Goal: Information Seeking & Learning: Learn about a topic

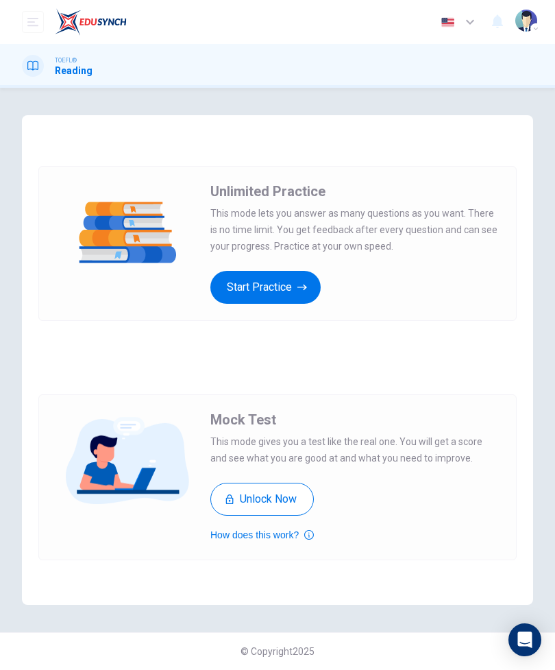
click at [303, 287] on icon "button" at bounding box center [303, 287] width 10 height 6
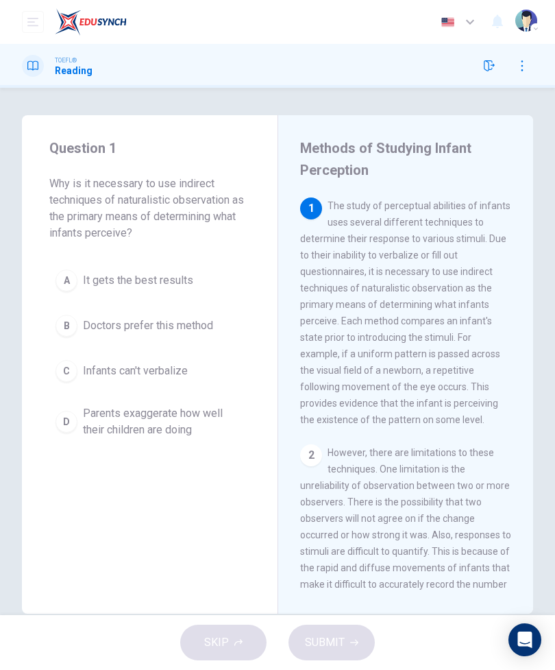
click at [40, 72] on div at bounding box center [33, 66] width 22 height 22
click at [525, 24] on img "button" at bounding box center [527, 21] width 22 height 22
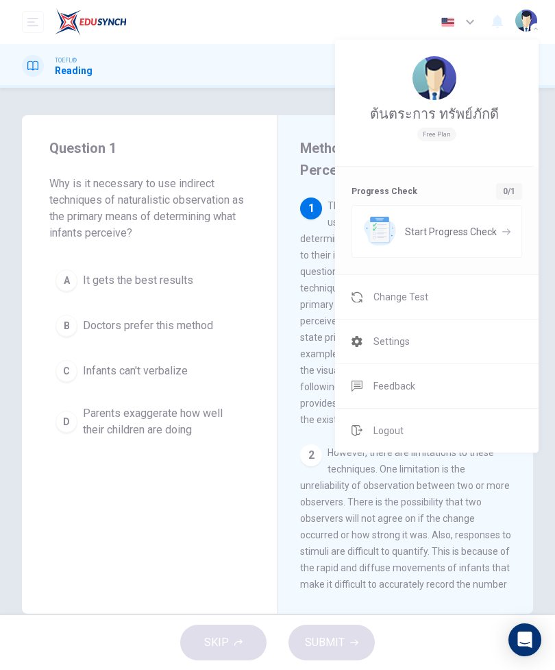
click at [306, 158] on div at bounding box center [277, 335] width 555 height 670
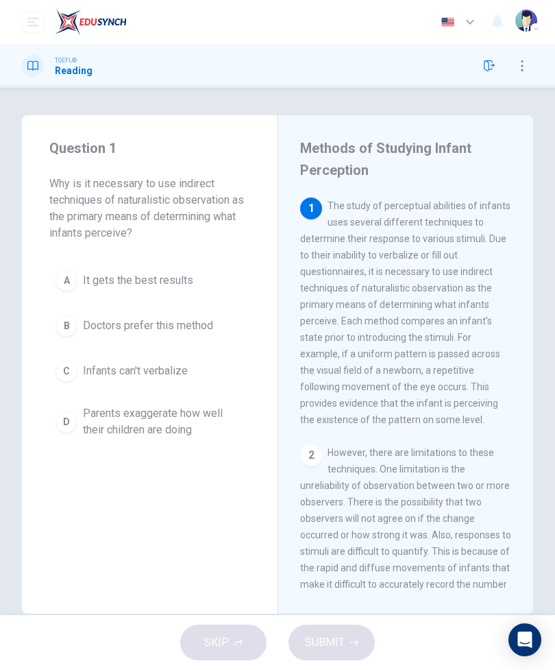
click at [60, 71] on h1 "Reading" at bounding box center [74, 70] width 38 height 11
click at [522, 64] on icon "button" at bounding box center [522, 65] width 11 height 11
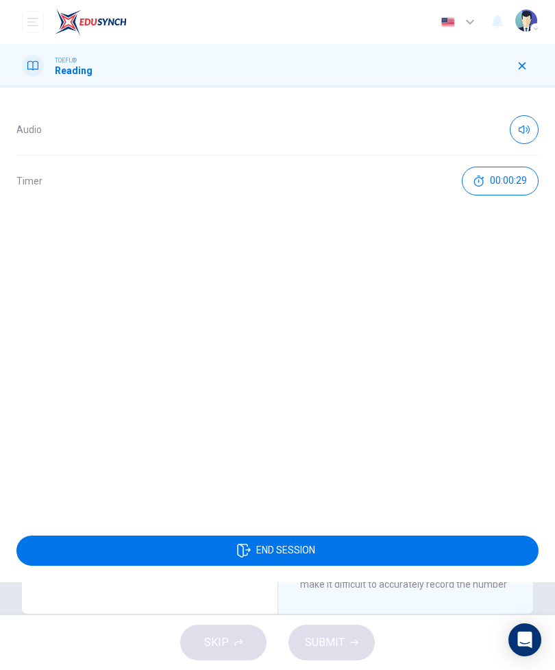
click at [519, 63] on icon "button" at bounding box center [523, 66] width 8 height 8
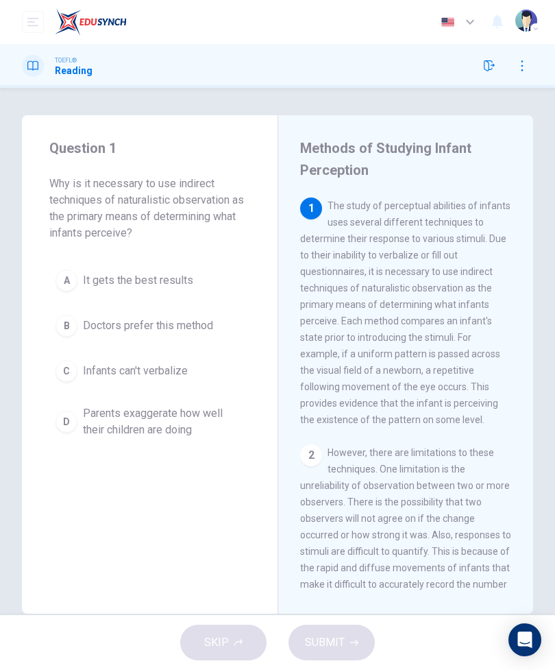
click at [485, 69] on icon "button" at bounding box center [489, 65] width 11 height 11
click at [490, 62] on icon "button" at bounding box center [489, 65] width 11 height 11
click at [52, 70] on div "TOEFL® Reading" at bounding box center [57, 66] width 71 height 22
click at [36, 25] on icon "open mobile menu" at bounding box center [32, 21] width 11 height 11
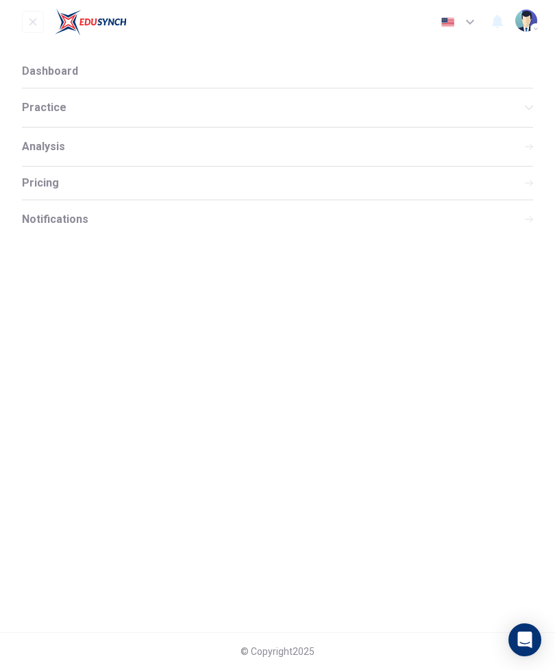
click at [65, 114] on div "Practice" at bounding box center [278, 107] width 512 height 38
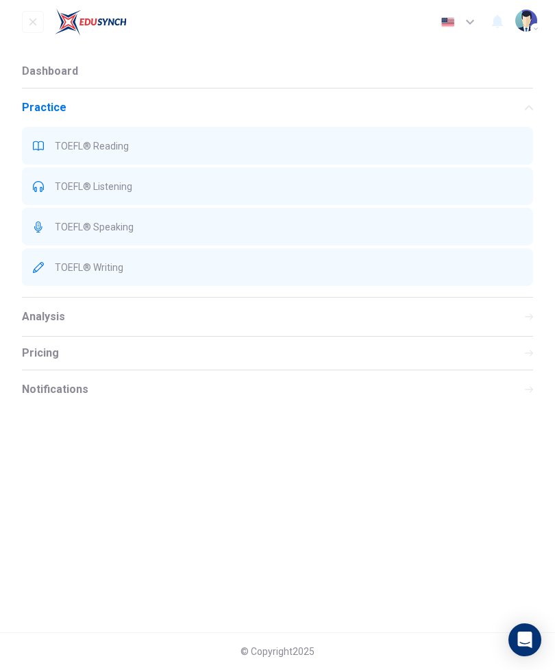
click at [50, 73] on span "Dashboard" at bounding box center [50, 71] width 56 height 11
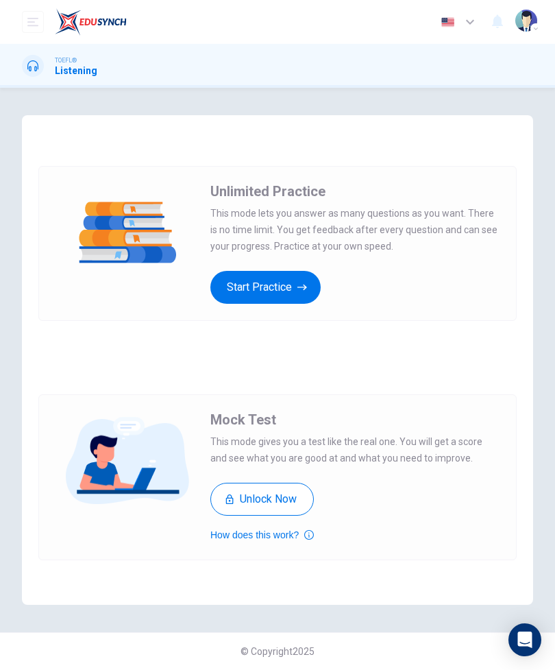
click at [307, 290] on icon "button" at bounding box center [303, 287] width 10 height 14
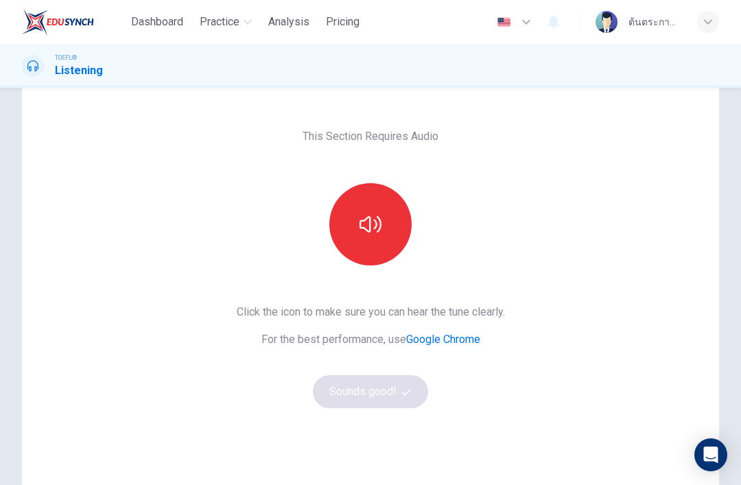
scroll to position [43, 0]
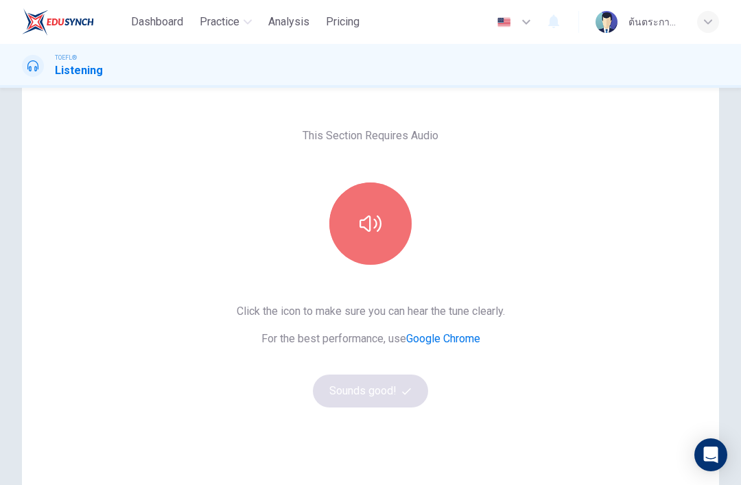
click at [380, 228] on icon "button" at bounding box center [370, 223] width 22 height 16
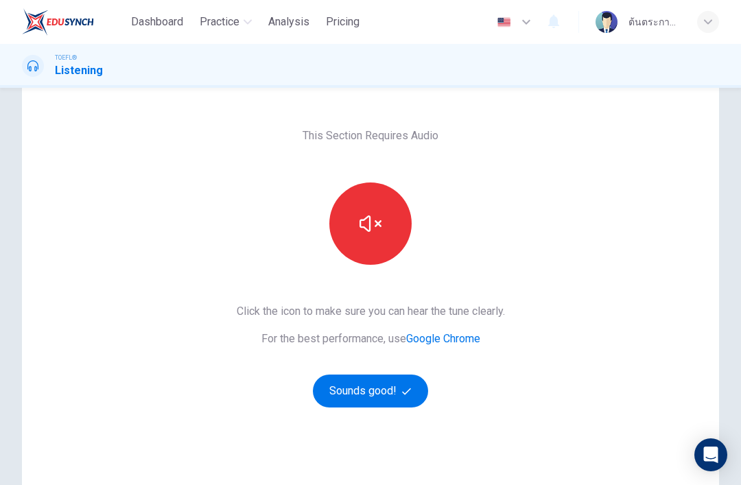
click at [375, 241] on button "button" at bounding box center [370, 223] width 82 height 82
click at [383, 225] on button "button" at bounding box center [370, 223] width 82 height 82
click at [376, 241] on button "button" at bounding box center [370, 223] width 82 height 82
click at [372, 245] on button "button" at bounding box center [370, 223] width 82 height 82
click at [398, 399] on button "Sounds good!" at bounding box center [370, 390] width 115 height 33
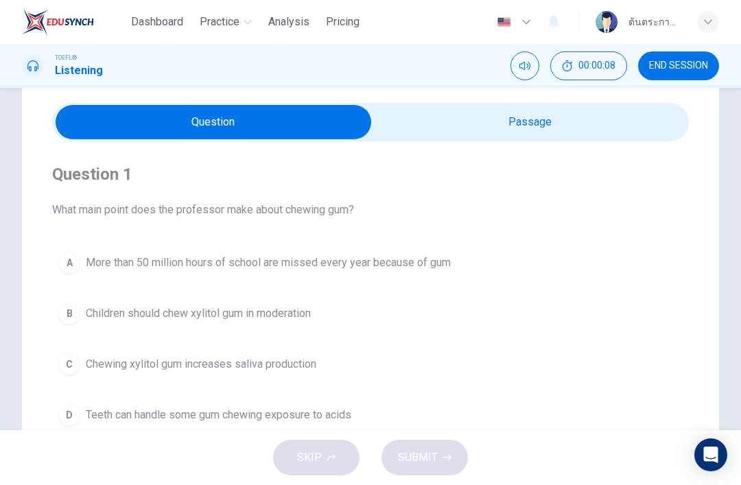
click at [555, 136] on input "checkbox" at bounding box center [213, 122] width 955 height 34
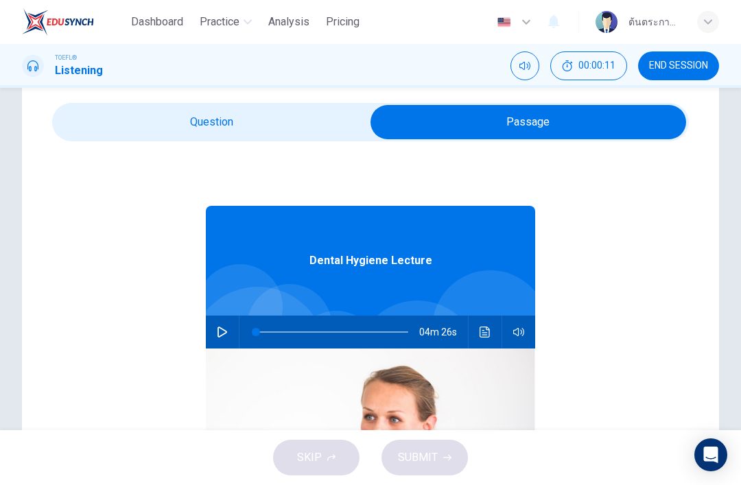
click at [147, 136] on input "checkbox" at bounding box center [528, 122] width 955 height 34
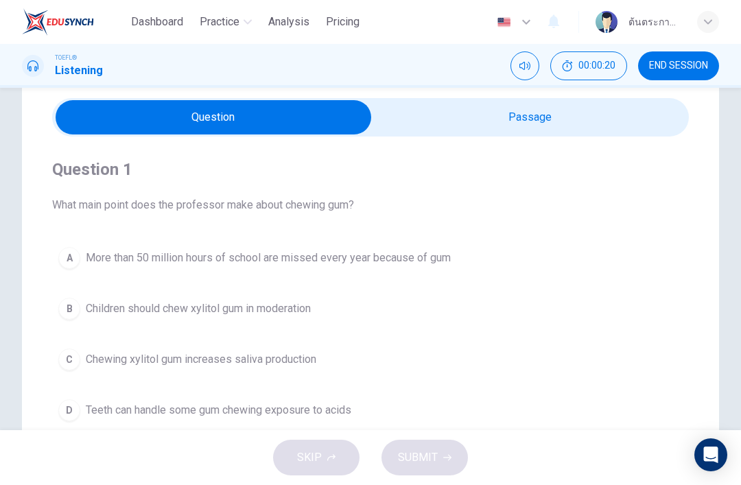
scroll to position [48, 0]
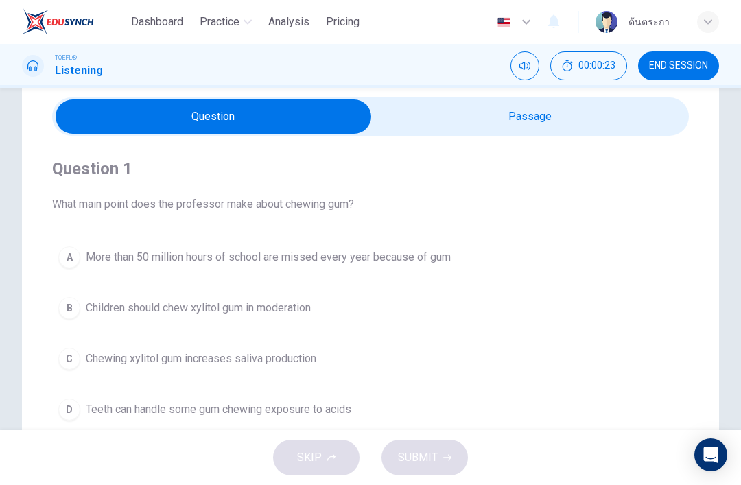
click at [555, 121] on input "checkbox" at bounding box center [213, 116] width 955 height 34
checkbox input "true"
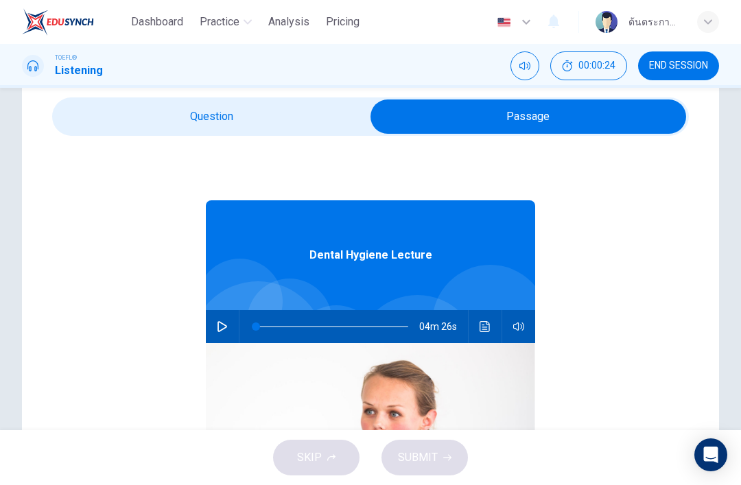
click at [224, 331] on icon "button" at bounding box center [222, 326] width 11 height 11
click at [227, 329] on icon "button" at bounding box center [222, 326] width 11 height 11
type input "45"
click at [259, 123] on input "checkbox" at bounding box center [528, 116] width 955 height 34
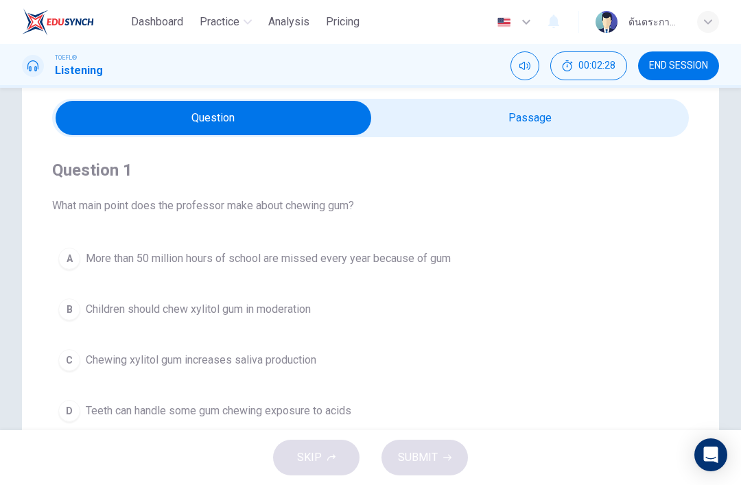
scroll to position [45, 0]
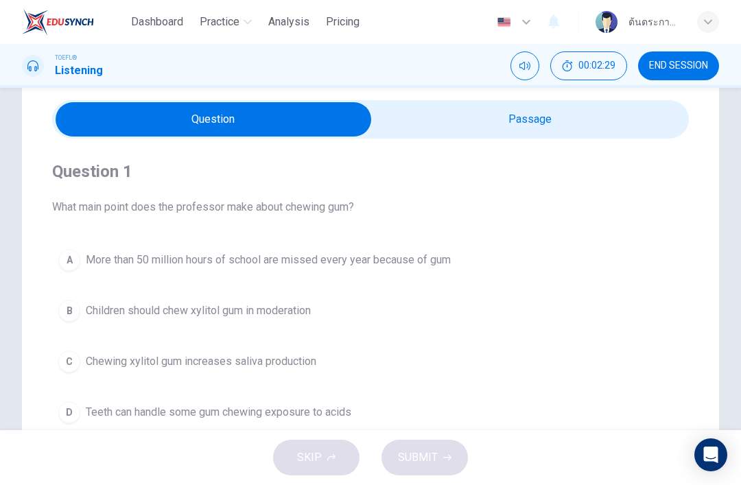
click at [555, 129] on input "checkbox" at bounding box center [213, 119] width 955 height 34
checkbox input "true"
type input "45"
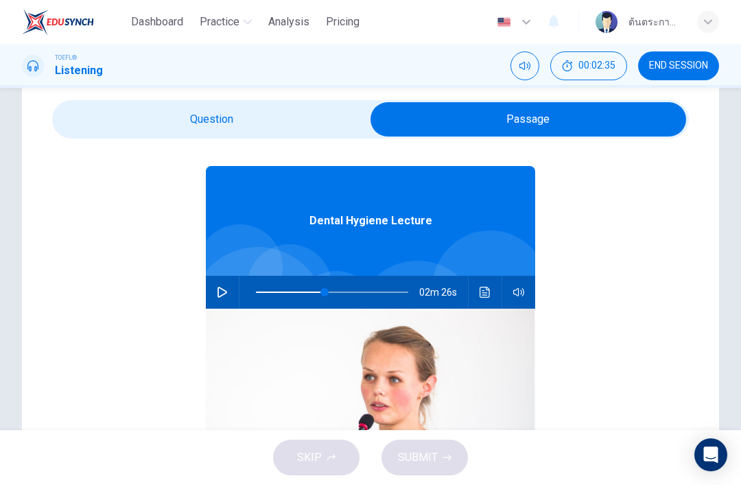
scroll to position [38, 0]
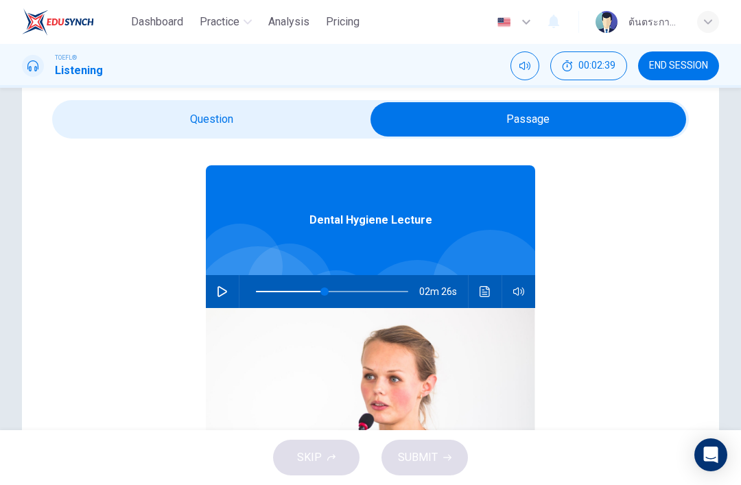
click at [119, 128] on input "checkbox" at bounding box center [528, 119] width 955 height 34
checkbox input "false"
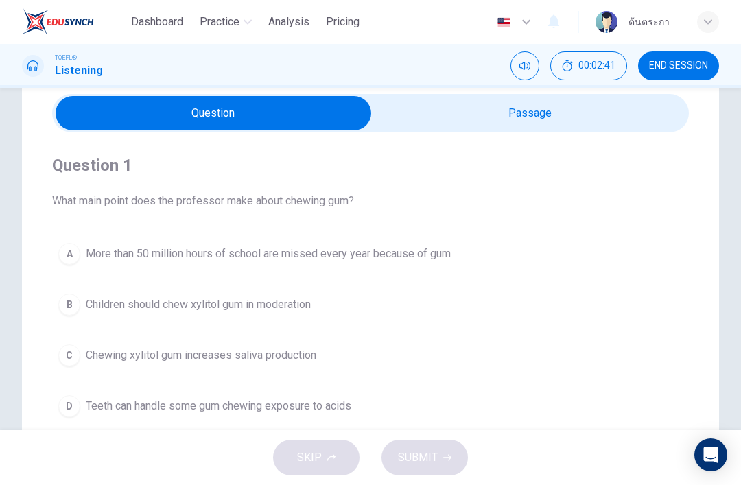
scroll to position [52, 0]
click at [140, 405] on span "Teeth can handle some gum chewing exposure to acids" at bounding box center [218, 405] width 265 height 16
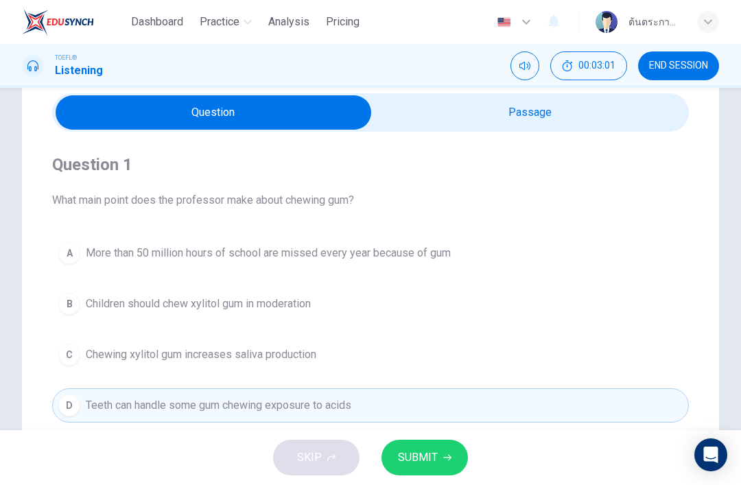
click at [424, 470] on button "SUBMIT" at bounding box center [424, 458] width 86 height 36
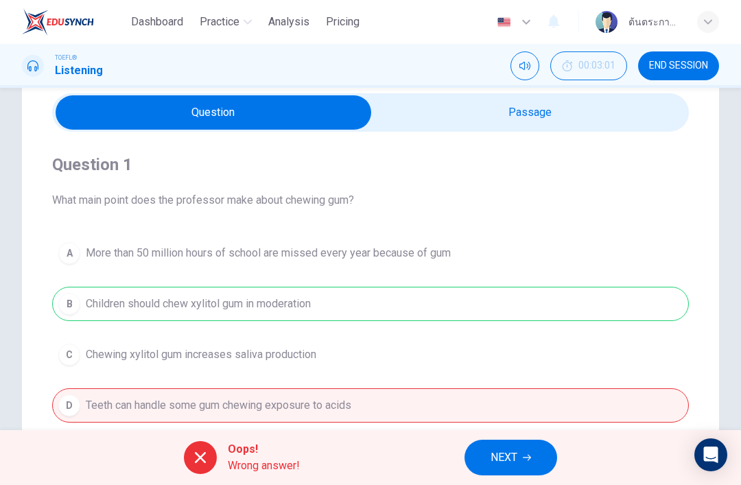
click at [523, 465] on button "NEXT" at bounding box center [510, 458] width 93 height 36
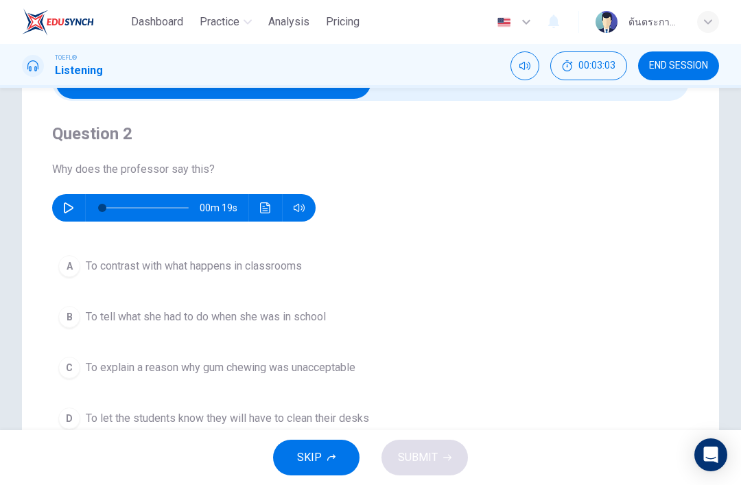
scroll to position [84, 0]
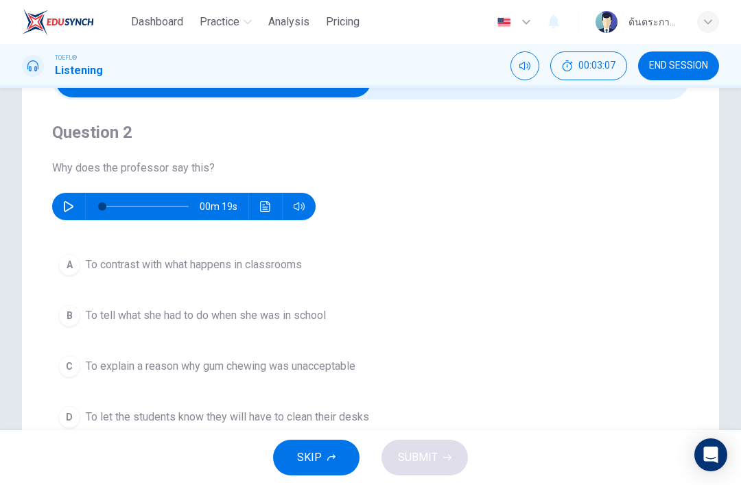
click at [62, 204] on button "button" at bounding box center [69, 206] width 22 height 27
type input "0"
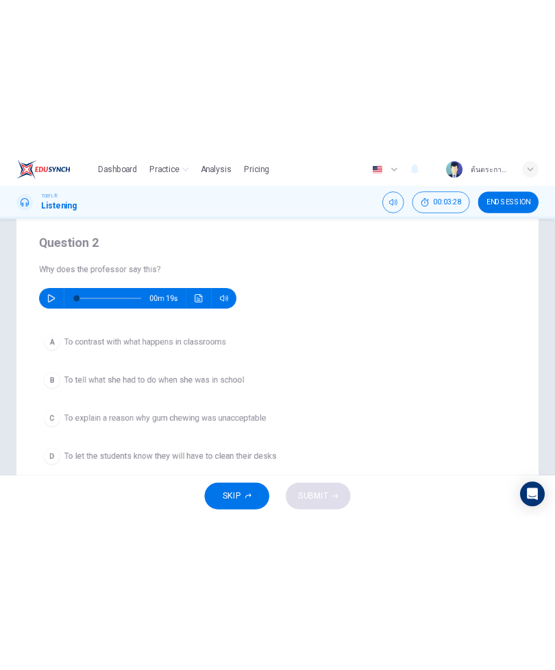
scroll to position [102, 0]
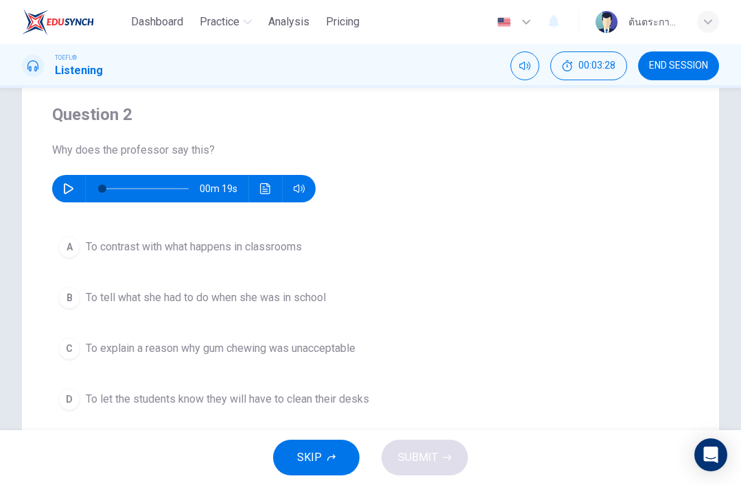
click at [73, 333] on button "C To explain a reason why gum chewing was unacceptable" at bounding box center [370, 348] width 636 height 34
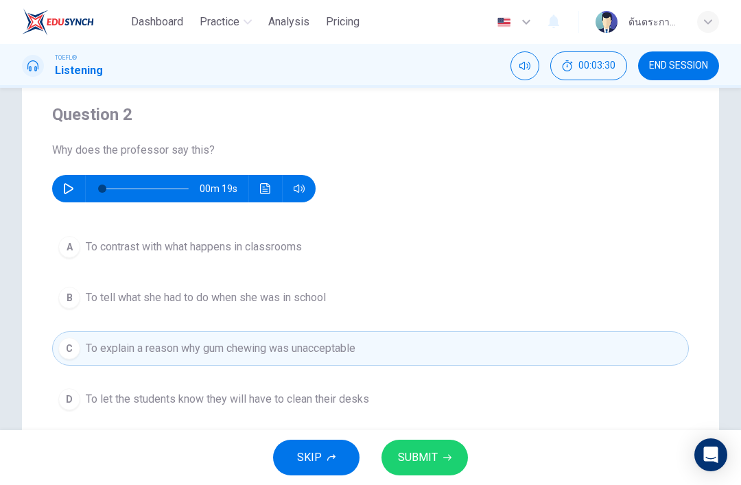
click at [422, 453] on span "SUBMIT" at bounding box center [418, 457] width 40 height 19
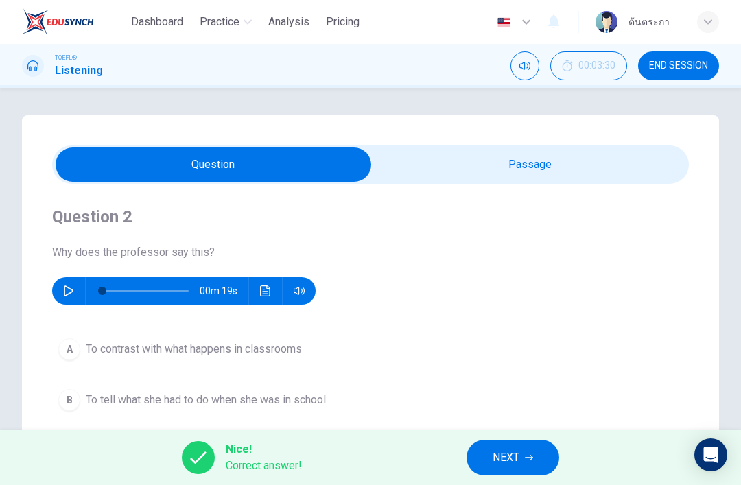
scroll to position [0, 0]
click at [555, 333] on div "A To contrast with what happens in classrooms B To tell what she had to do when…" at bounding box center [370, 425] width 636 height 187
click at [201, 449] on div at bounding box center [198, 457] width 33 height 33
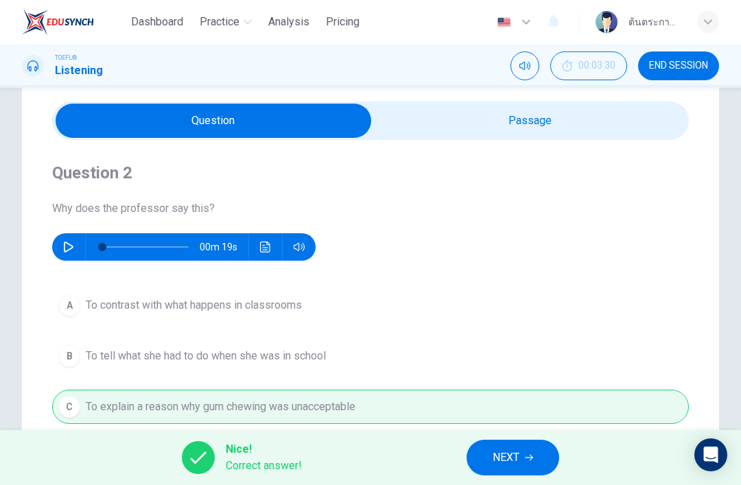
scroll to position [101, 0]
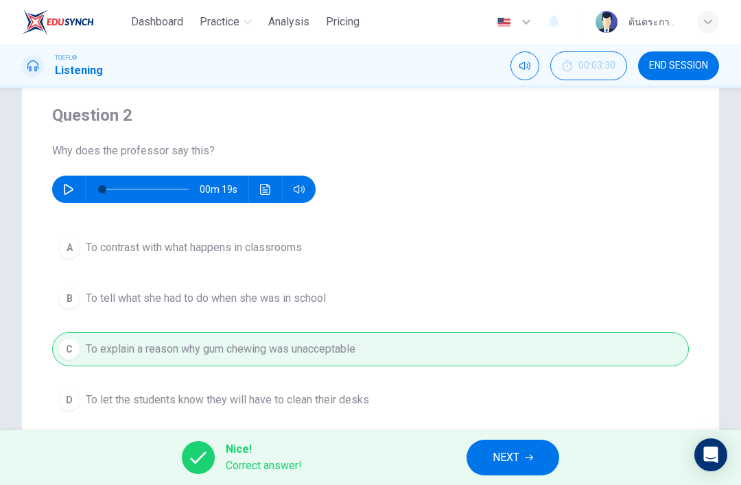
click at [527, 457] on icon "button" at bounding box center [529, 457] width 8 height 8
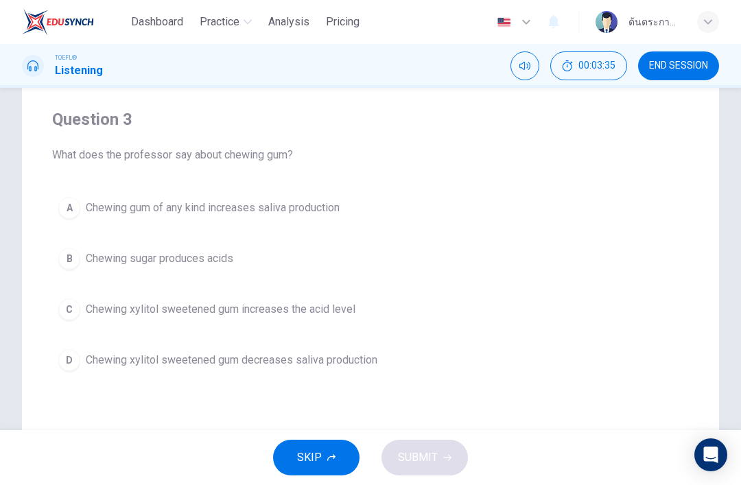
scroll to position [96, 0]
click at [80, 313] on div "C" at bounding box center [69, 311] width 22 height 22
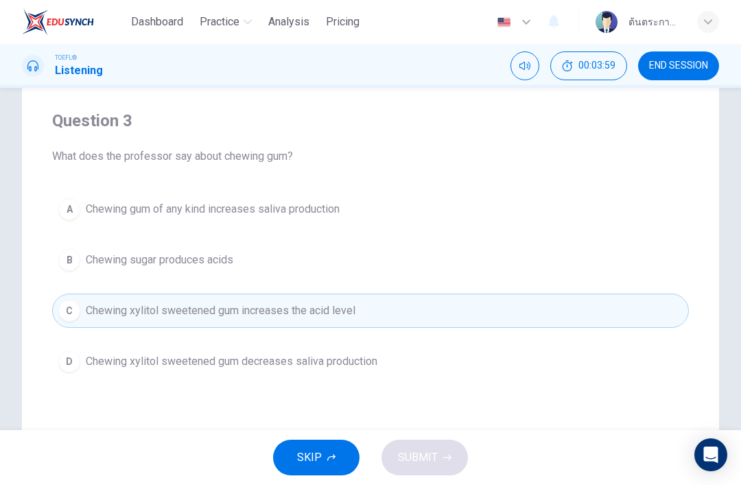
click at [547, 303] on button "C Chewing xylitol sweetened gum increases the acid level" at bounding box center [370, 311] width 636 height 34
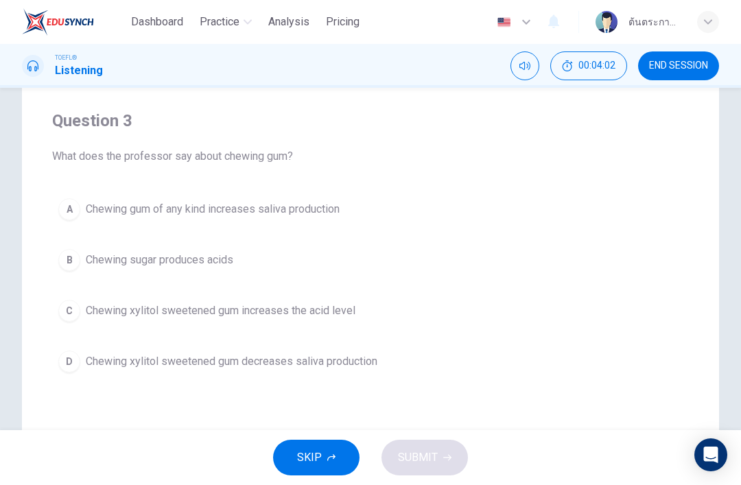
click at [91, 265] on span "Chewing sugar produces acids" at bounding box center [159, 260] width 147 height 16
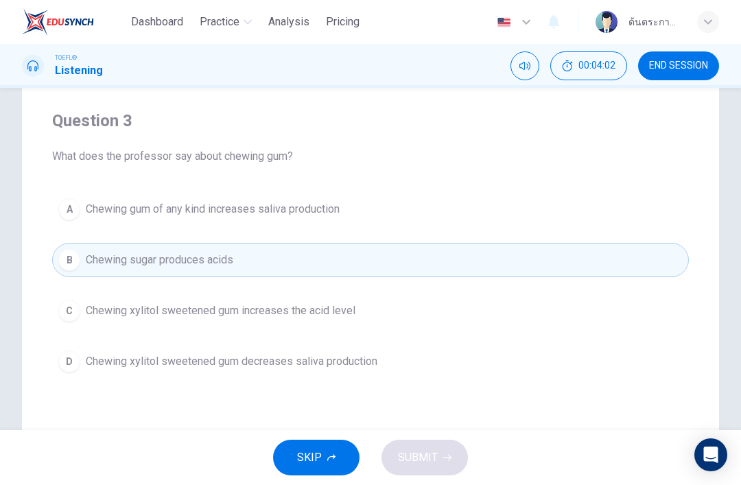
click at [88, 314] on span "Chewing xylitol sweetened gum increases the acid level" at bounding box center [221, 310] width 270 height 16
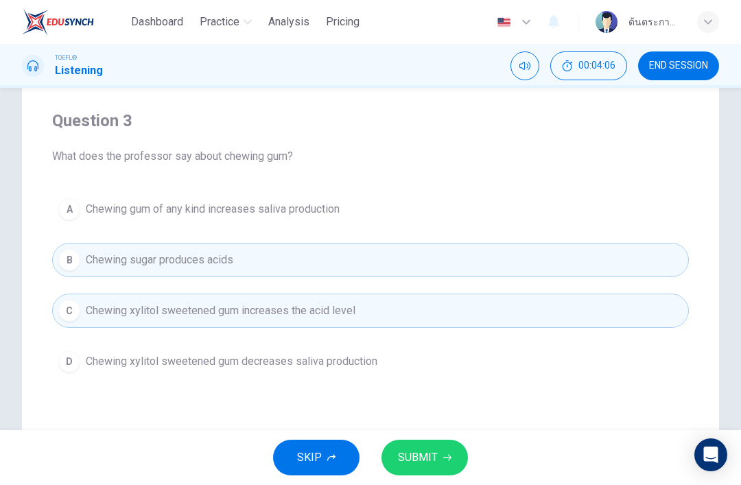
click at [555, 313] on button "C Chewing xylitol sweetened gum increases the acid level" at bounding box center [370, 311] width 636 height 34
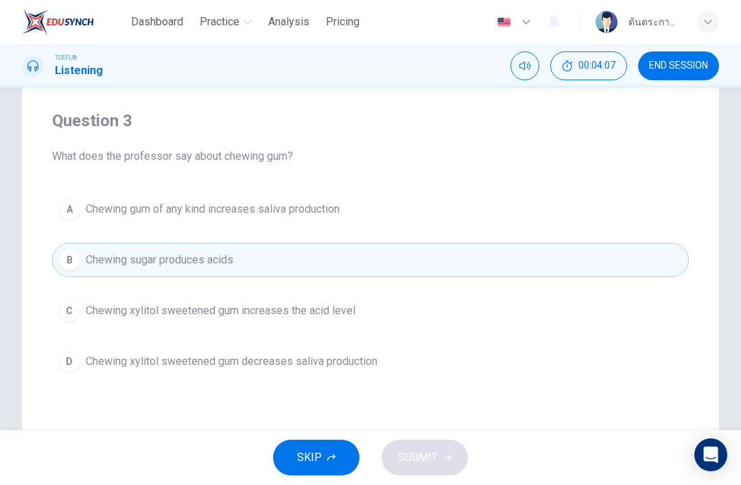
click at [555, 311] on button "C Chewing xylitol sweetened gum increases the acid level" at bounding box center [370, 311] width 636 height 34
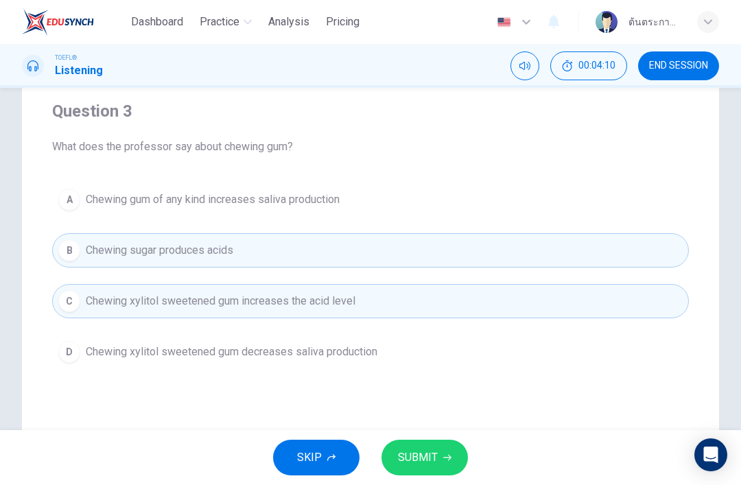
scroll to position [107, 0]
click at [440, 451] on button "SUBMIT" at bounding box center [424, 458] width 86 height 36
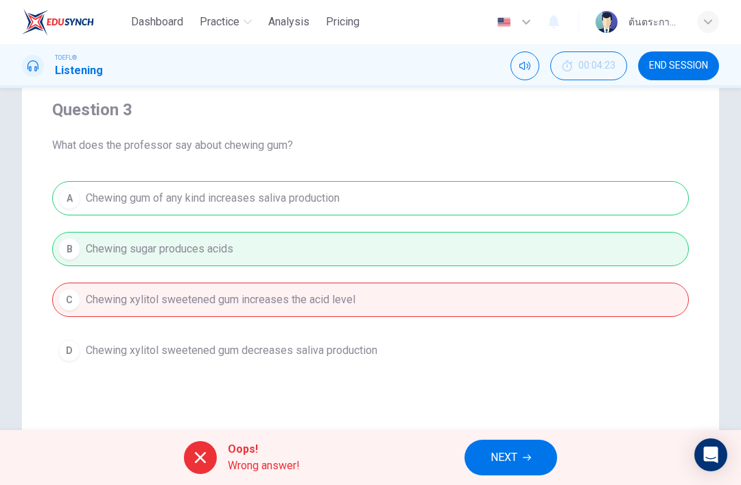
click at [516, 457] on span "NEXT" at bounding box center [503, 457] width 27 height 19
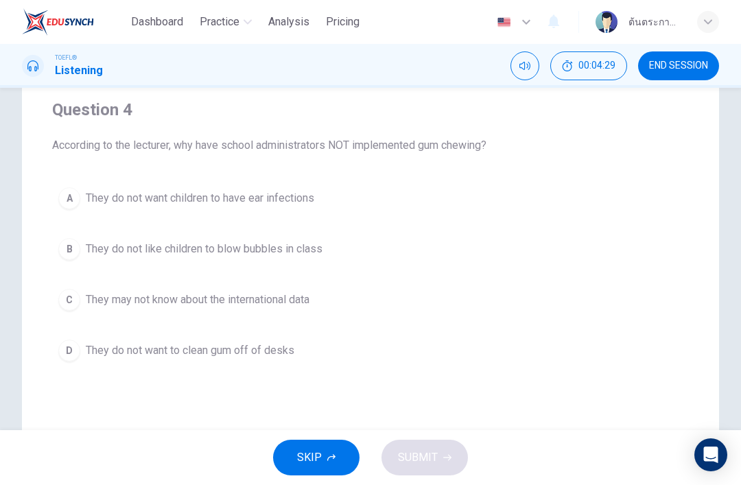
click at [555, 66] on span "END SESSION" at bounding box center [678, 65] width 59 height 11
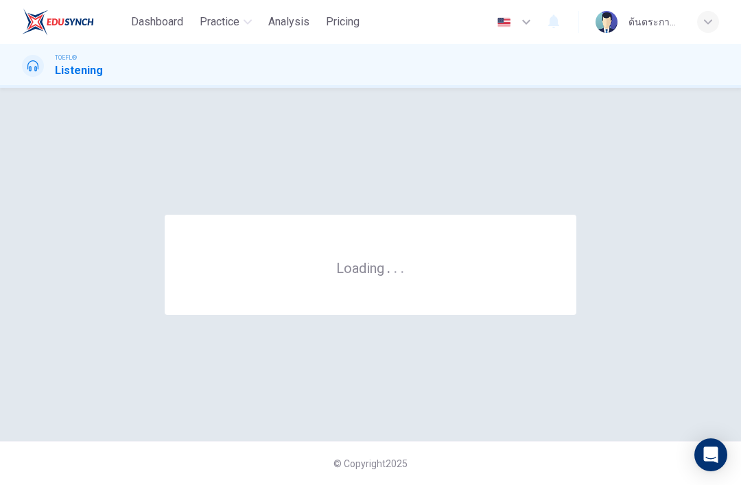
scroll to position [0, 0]
